Goal: Task Accomplishment & Management: Complete application form

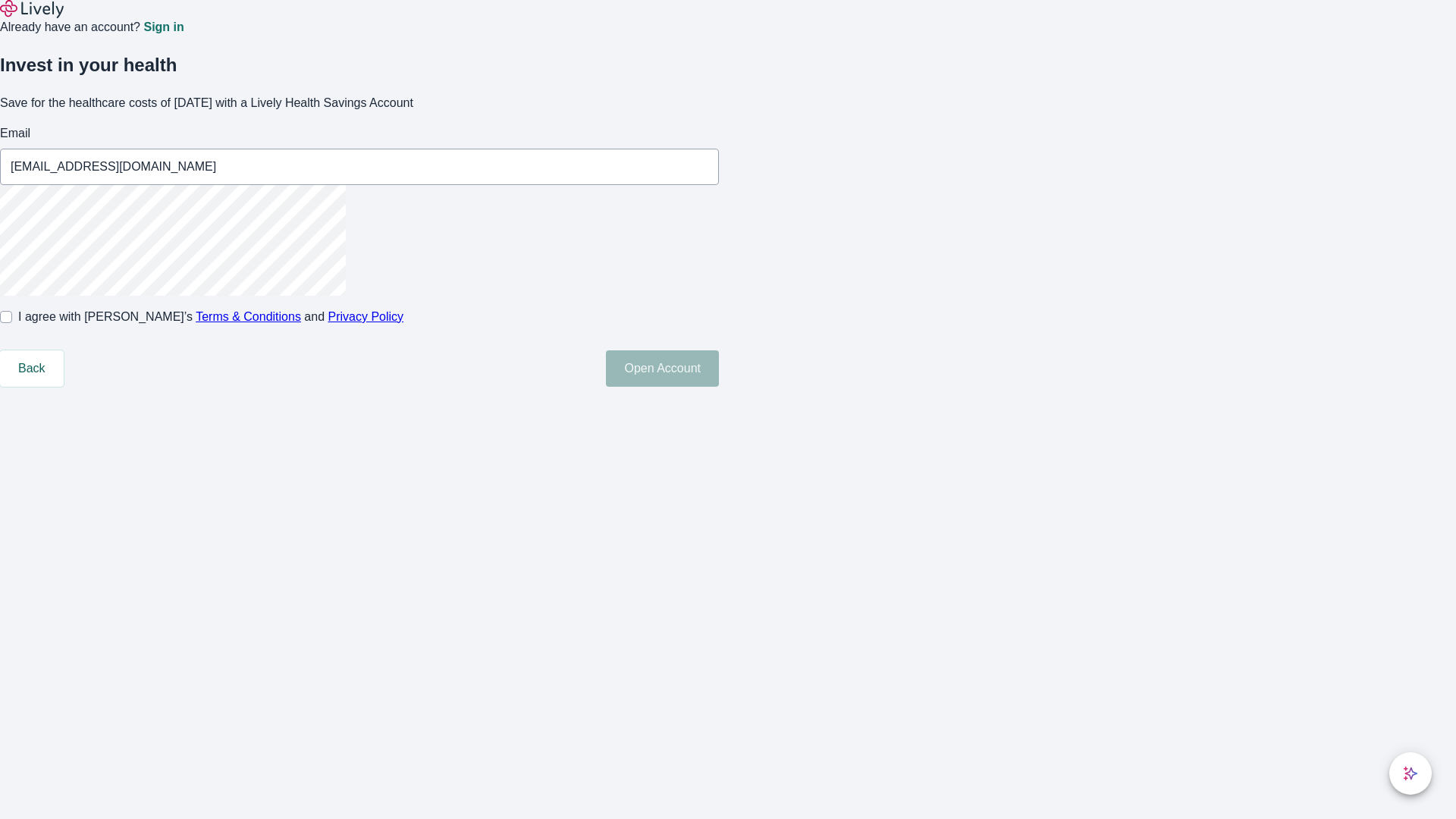
click at [12, 323] on input "I agree with Lively’s Terms & Conditions and Privacy Policy" at bounding box center [6, 316] width 12 height 12
checkbox input "true"
click at [719, 387] on button "Open Account" at bounding box center [663, 368] width 113 height 36
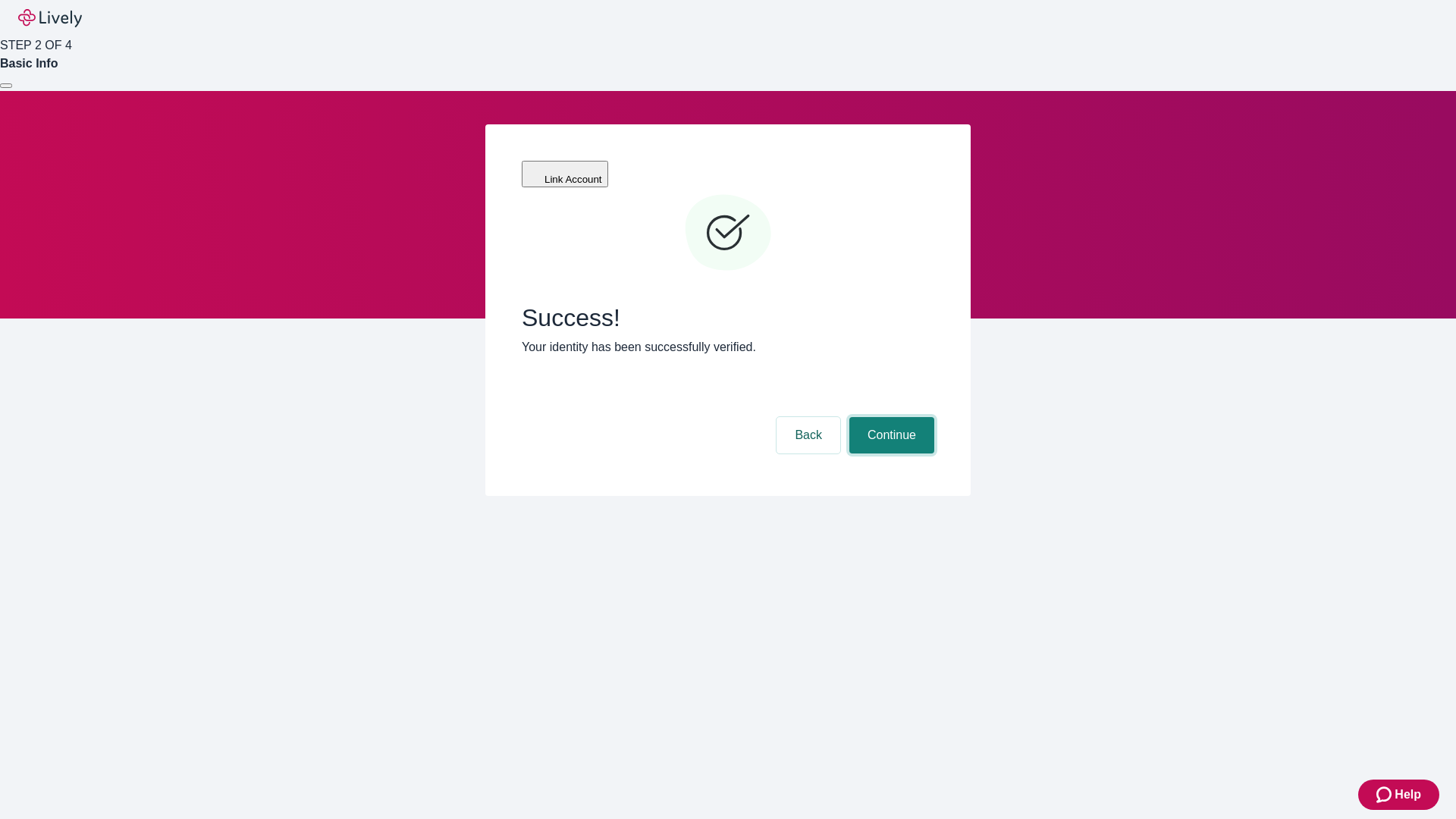
click at [890, 417] on button "Continue" at bounding box center [892, 435] width 85 height 36
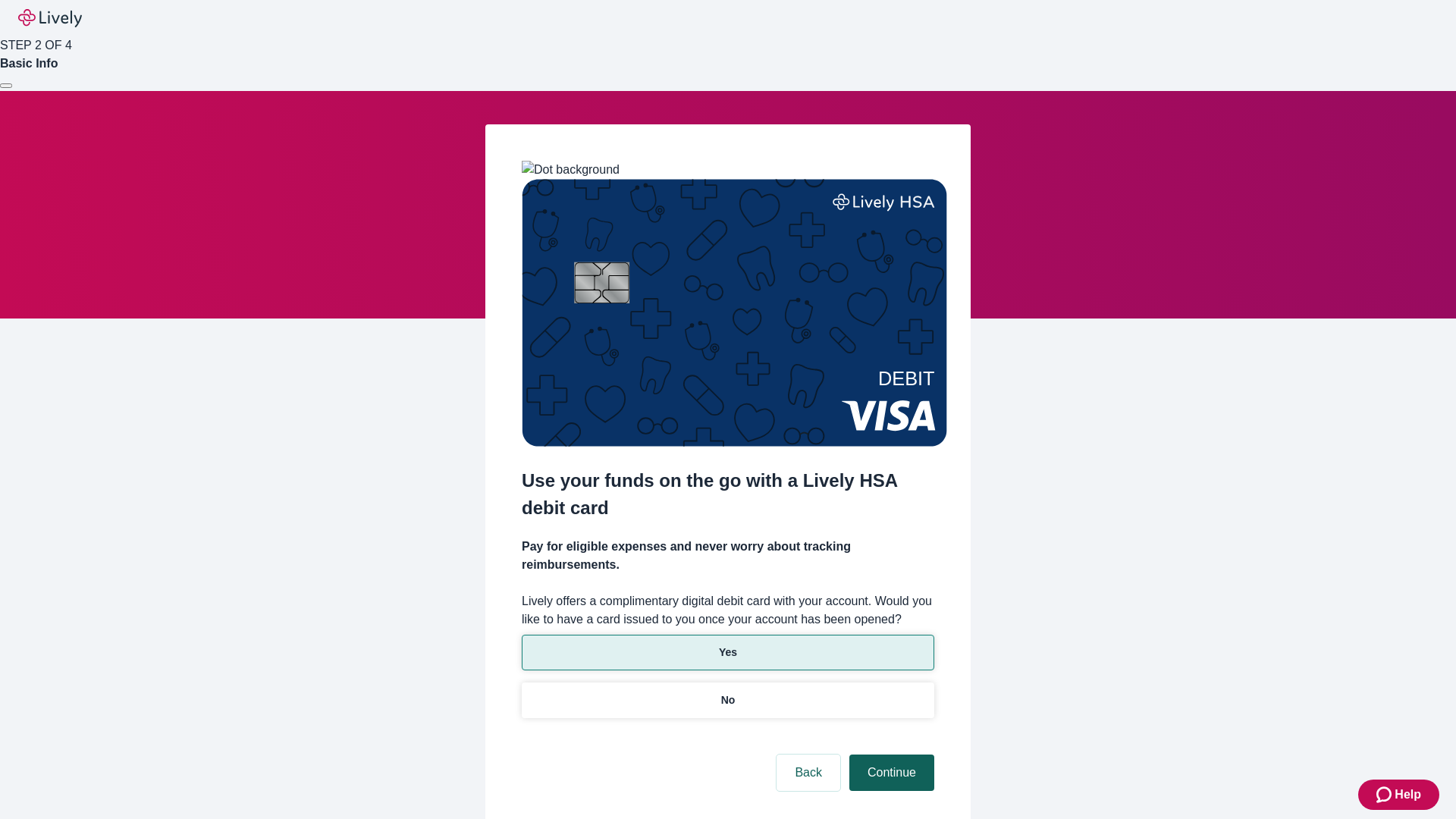
click at [728, 644] on p "Yes" at bounding box center [728, 651] width 19 height 16
click at [890, 754] on button "Continue" at bounding box center [892, 772] width 85 height 36
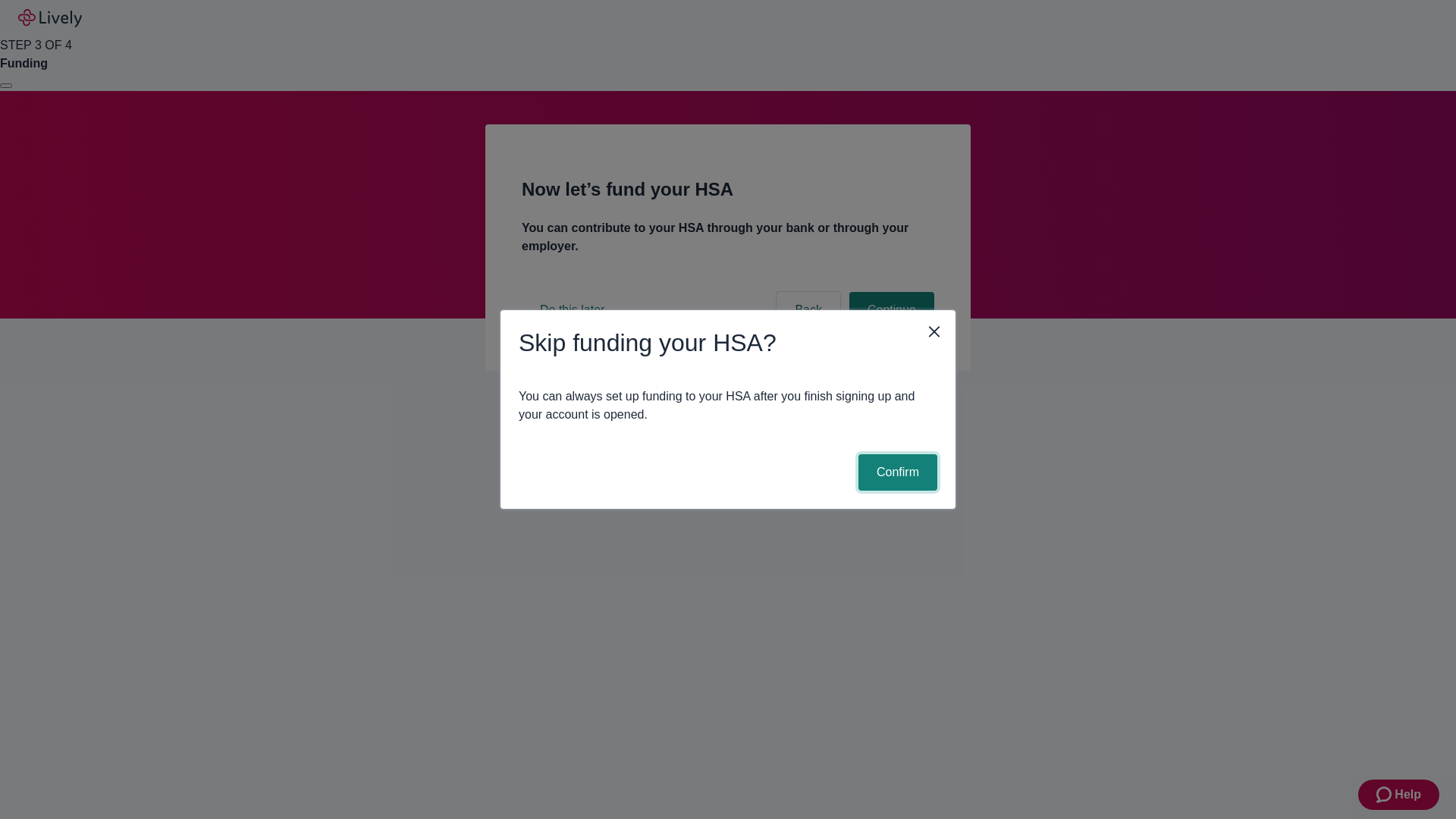
click at [896, 472] on button "Confirm" at bounding box center [897, 472] width 79 height 36
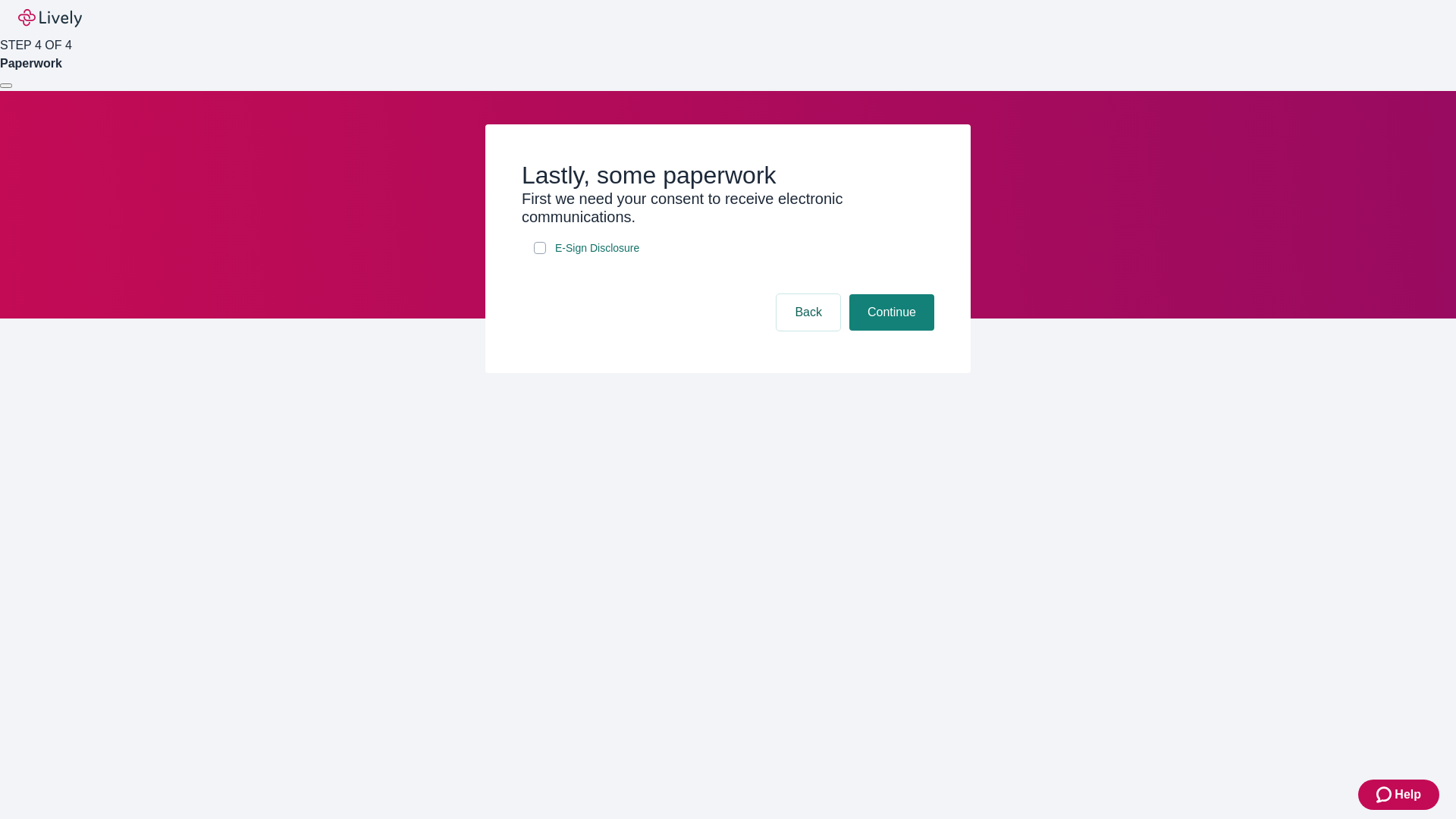
click at [540, 254] on input "E-Sign Disclosure" at bounding box center [540, 247] width 12 height 12
checkbox input "true"
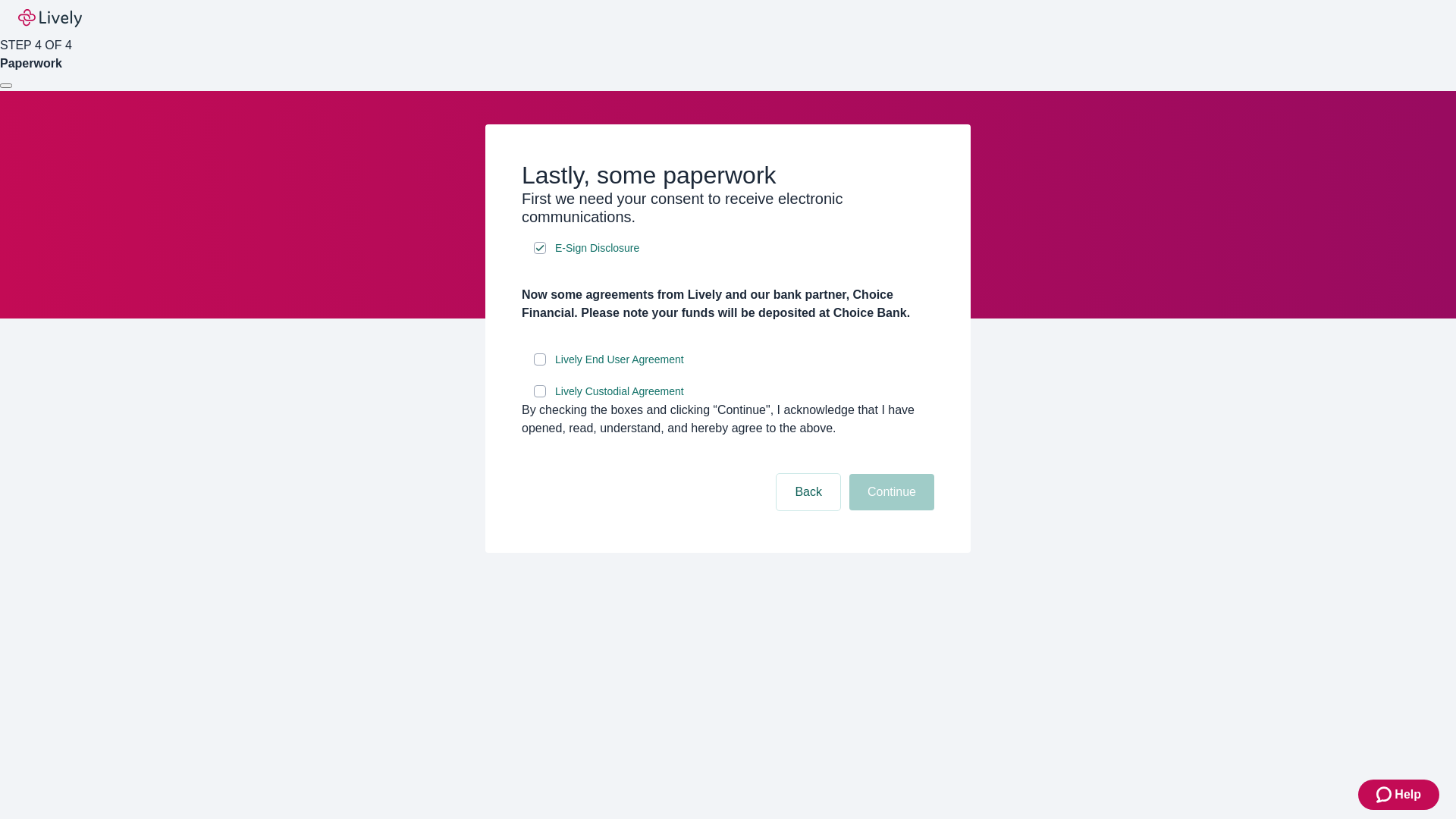
click at [540, 366] on input "Lively End User Agreement" at bounding box center [540, 359] width 12 height 12
checkbox input "true"
click at [540, 397] on input "Lively Custodial Agreement" at bounding box center [540, 391] width 12 height 12
checkbox input "true"
click at [890, 510] on button "Continue" at bounding box center [892, 491] width 85 height 36
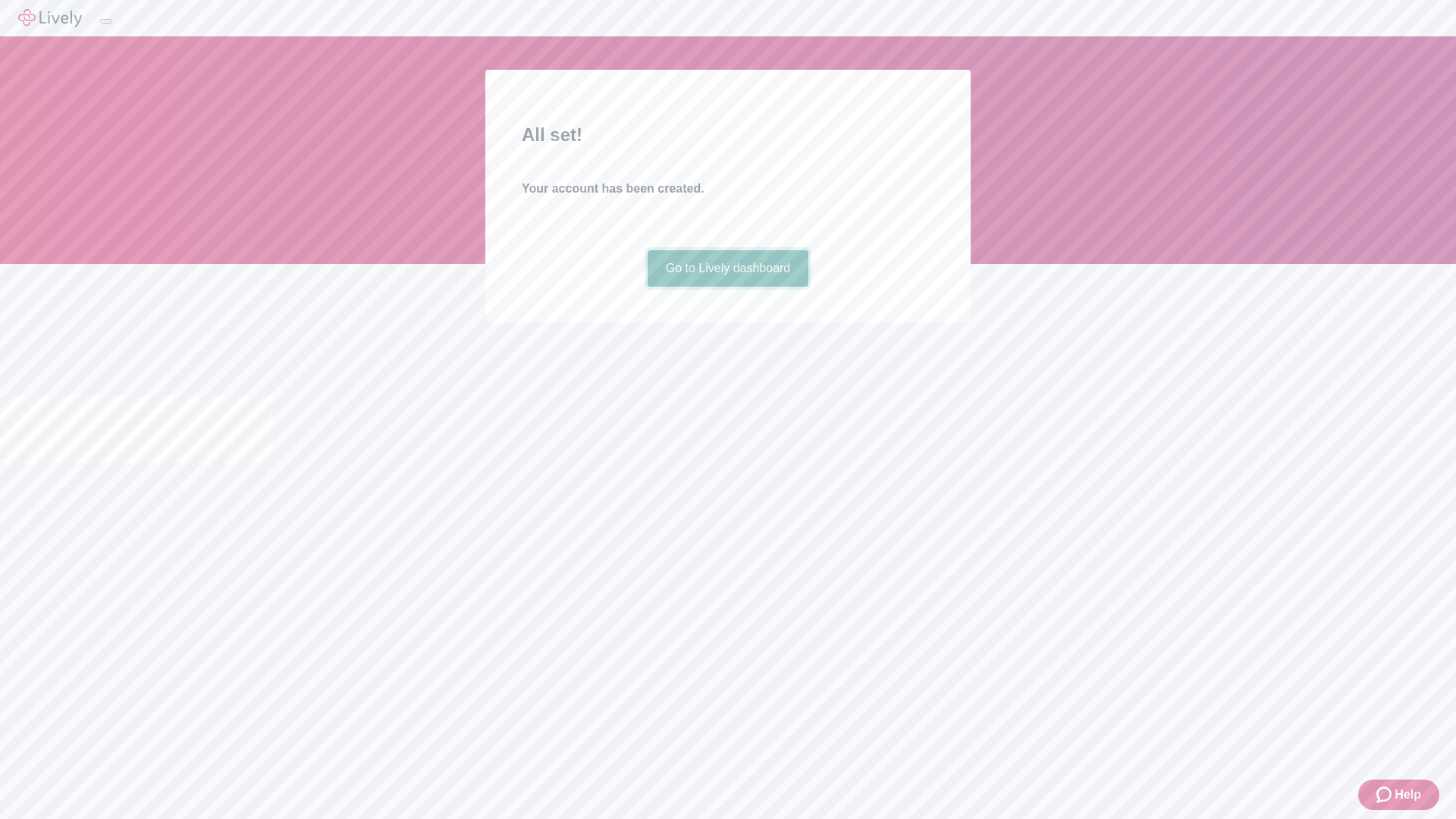
click at [728, 287] on link "Go to Lively dashboard" at bounding box center [728, 267] width 162 height 36
